Goal: Information Seeking & Learning: Check status

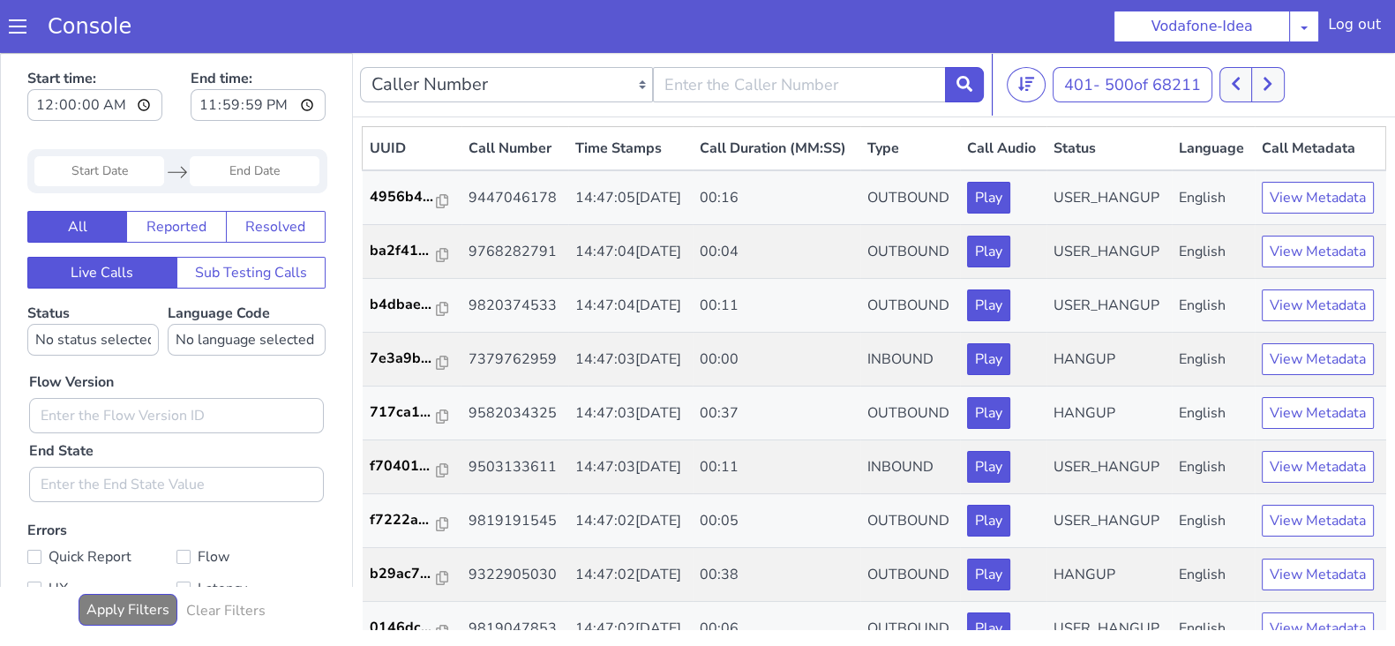
click at [1258, 78] on button at bounding box center [1267, 84] width 33 height 35
click at [1260, 80] on button at bounding box center [1267, 84] width 33 height 35
click at [1268, 86] on icon at bounding box center [1267, 84] width 10 height 16
click at [1227, 78] on button at bounding box center [1235, 84] width 33 height 35
click at [1266, 80] on icon at bounding box center [1267, 84] width 10 height 16
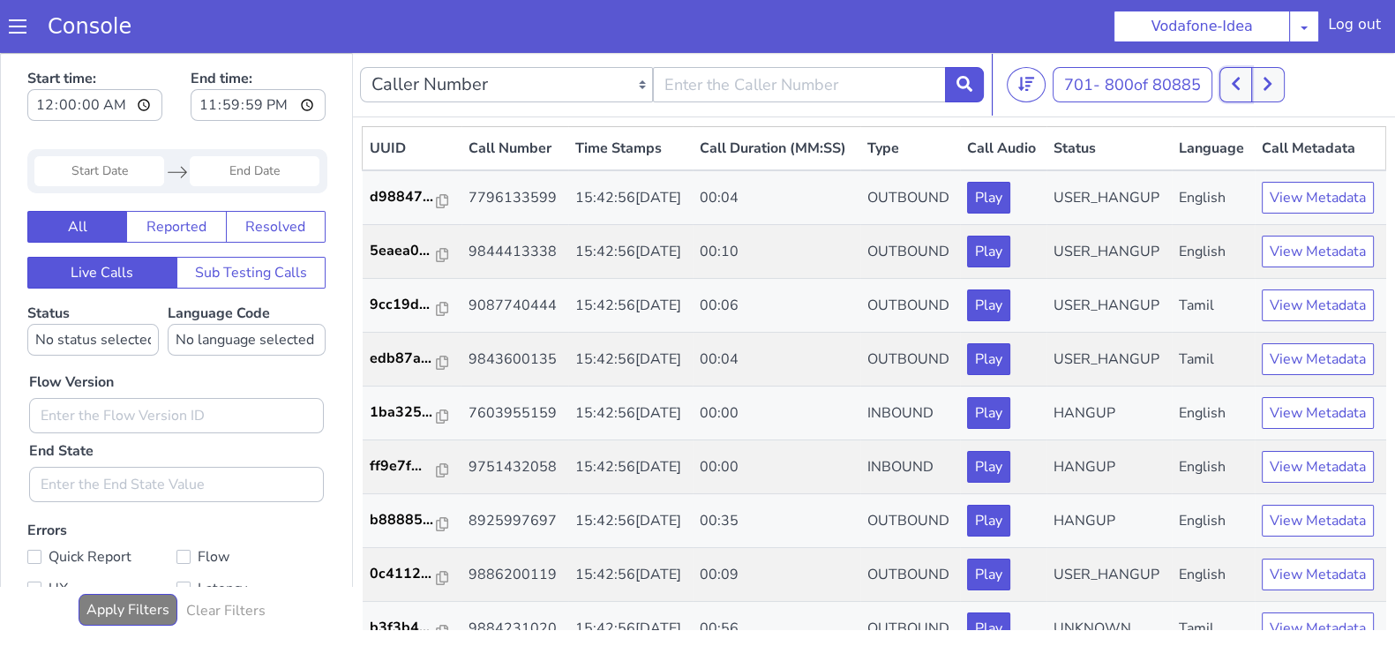
click at [1229, 79] on button at bounding box center [1235, 84] width 33 height 35
